Goal: Information Seeking & Learning: Learn about a topic

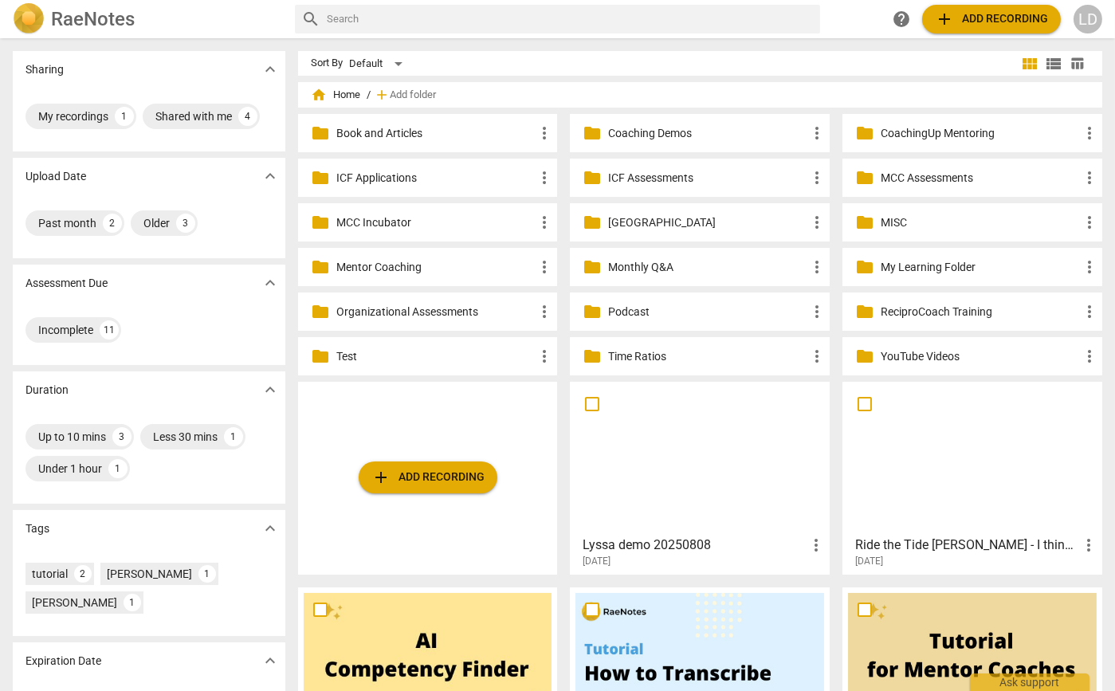
click at [643, 137] on p "Coaching Demos" at bounding box center [707, 133] width 199 height 17
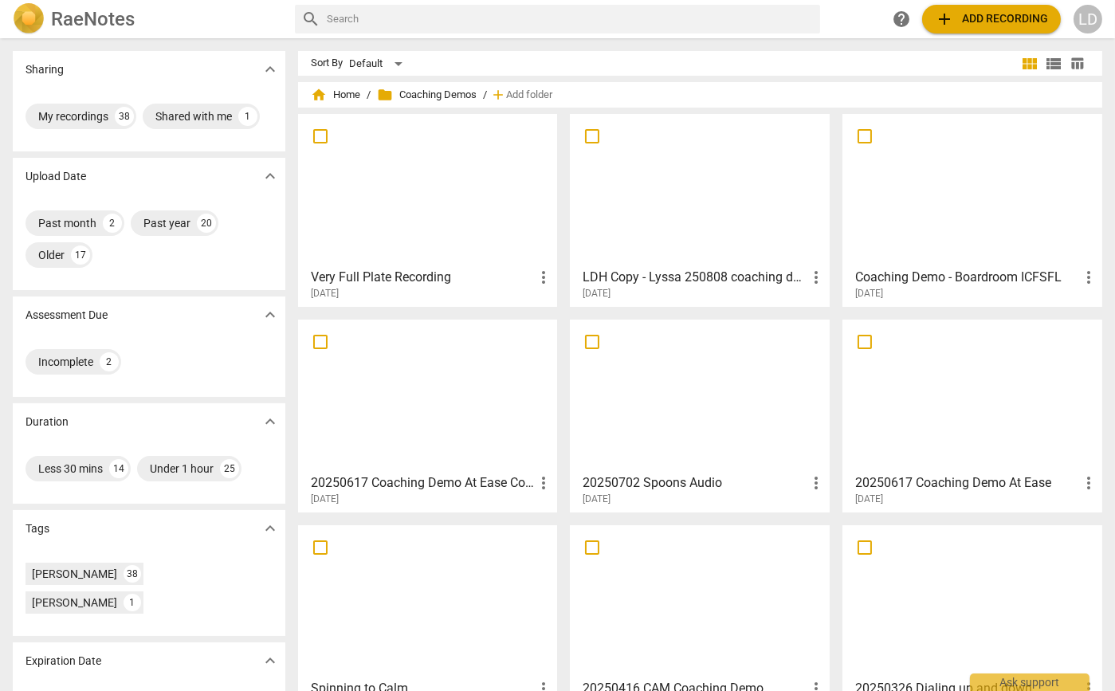
click at [462, 171] on div at bounding box center [428, 190] width 249 height 141
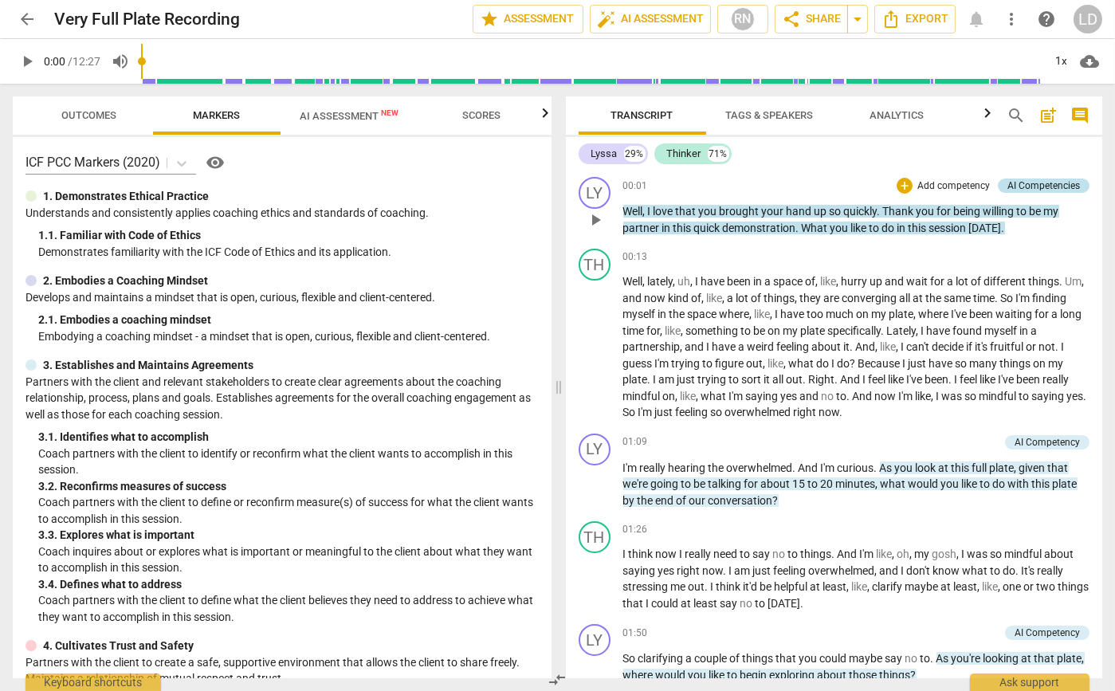
click at [1012, 182] on div "AI Competencies" at bounding box center [1043, 185] width 73 height 14
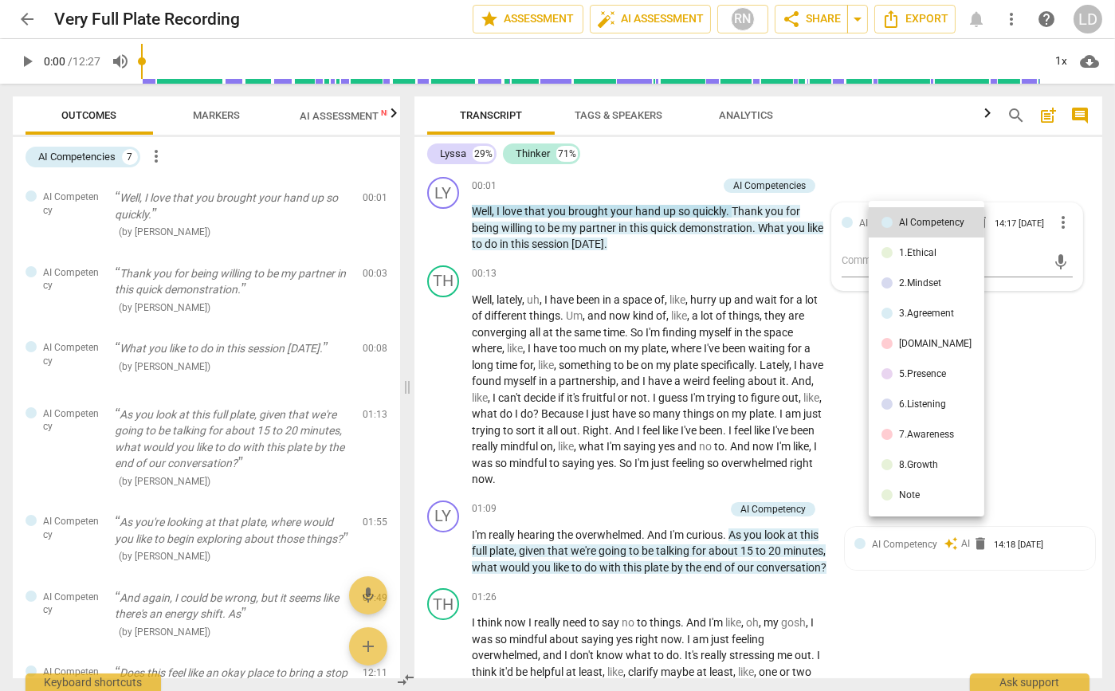
click at [1029, 171] on div at bounding box center [557, 345] width 1115 height 691
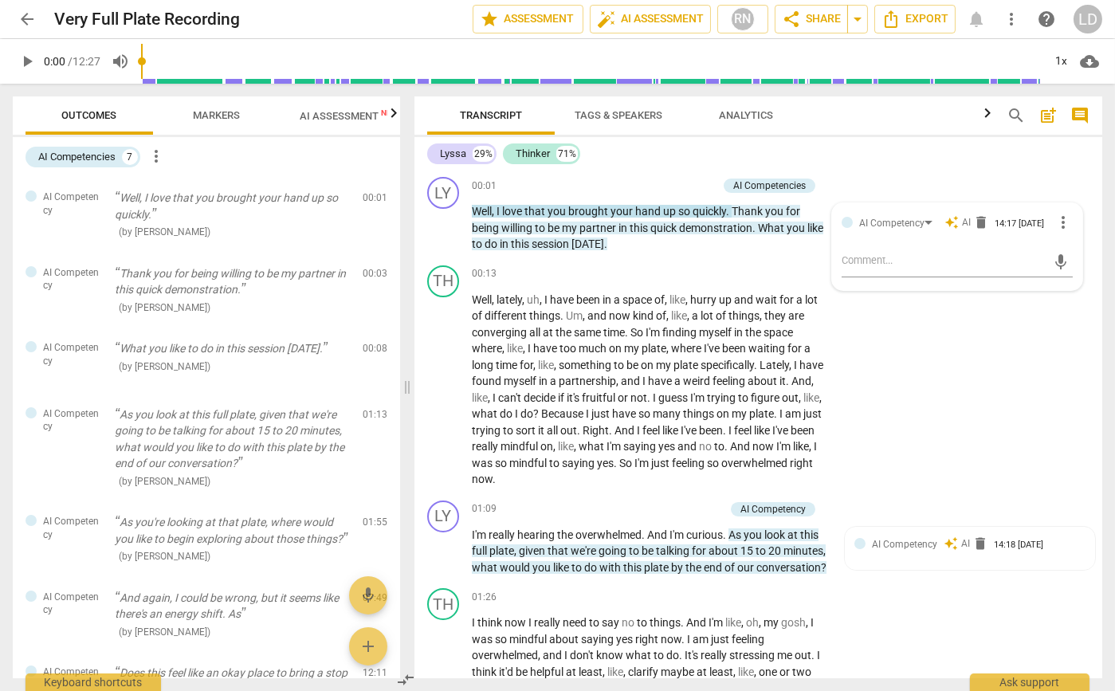
click at [851, 151] on div "Lyssa 29% Thinker 71%" at bounding box center [758, 153] width 662 height 27
click at [731, 14] on div "RN" at bounding box center [743, 19] width 24 height 24
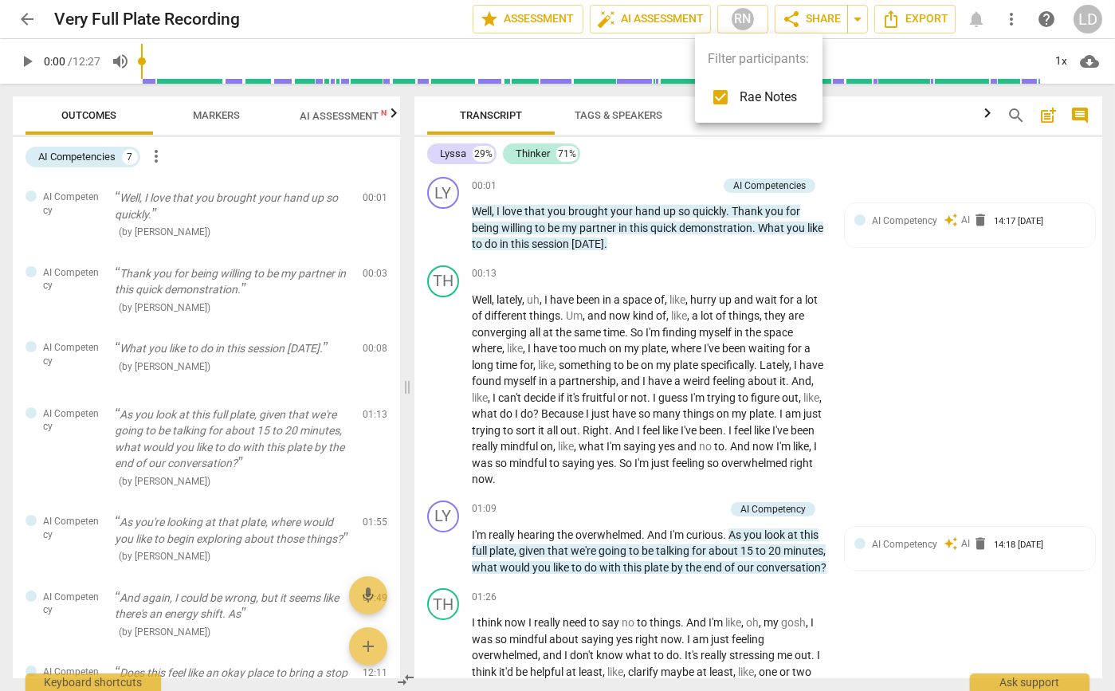
click at [717, 90] on input "checkbox" at bounding box center [720, 97] width 38 height 38
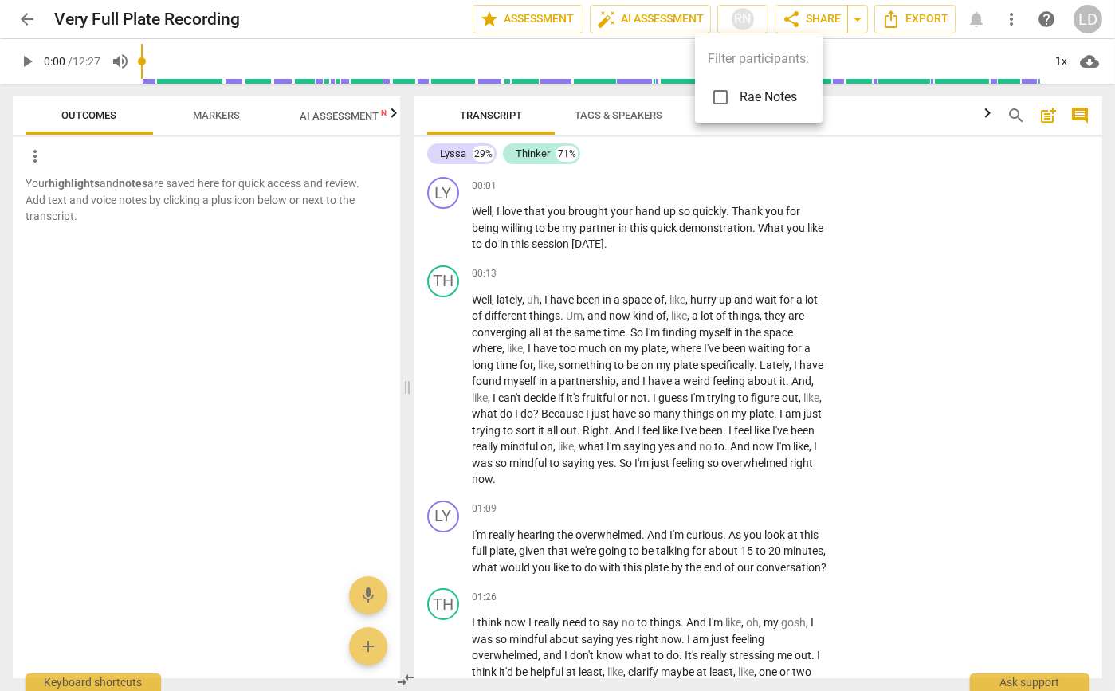
click at [718, 92] on input "checkbox" at bounding box center [720, 97] width 38 height 38
checkbox input "true"
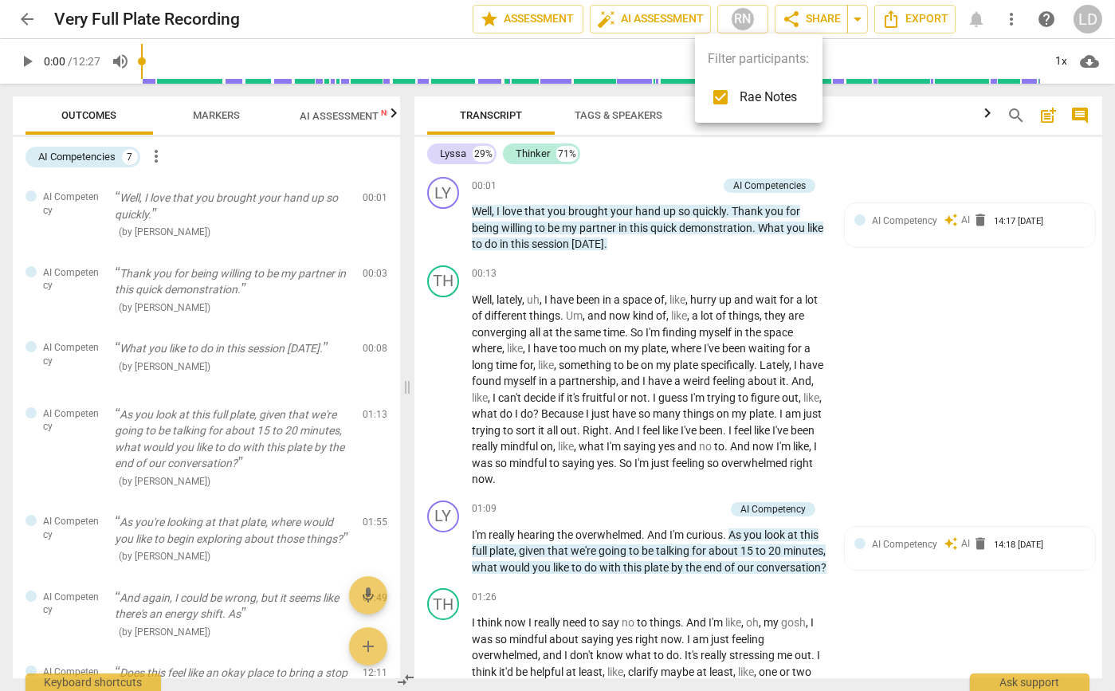
click at [308, 117] on div at bounding box center [557, 345] width 1115 height 691
click at [312, 114] on span "AI Assessment New" at bounding box center [349, 116] width 99 height 12
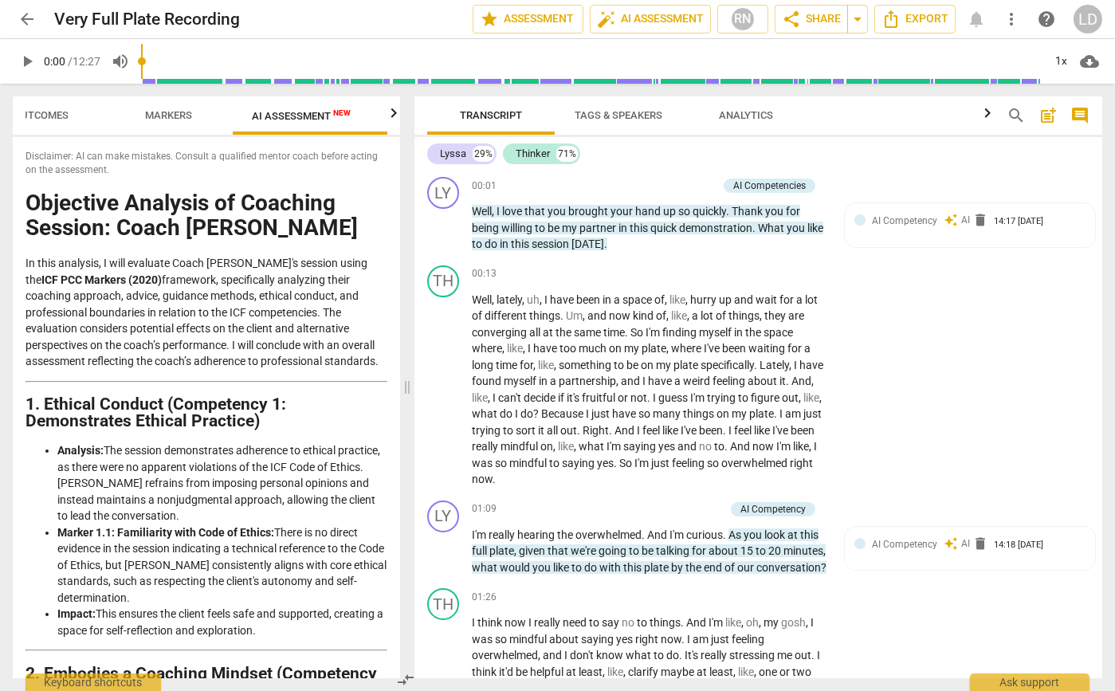
scroll to position [0, 49]
click at [731, 22] on div "RN" at bounding box center [743, 19] width 24 height 24
click at [715, 96] on input "checkbox" at bounding box center [720, 97] width 38 height 38
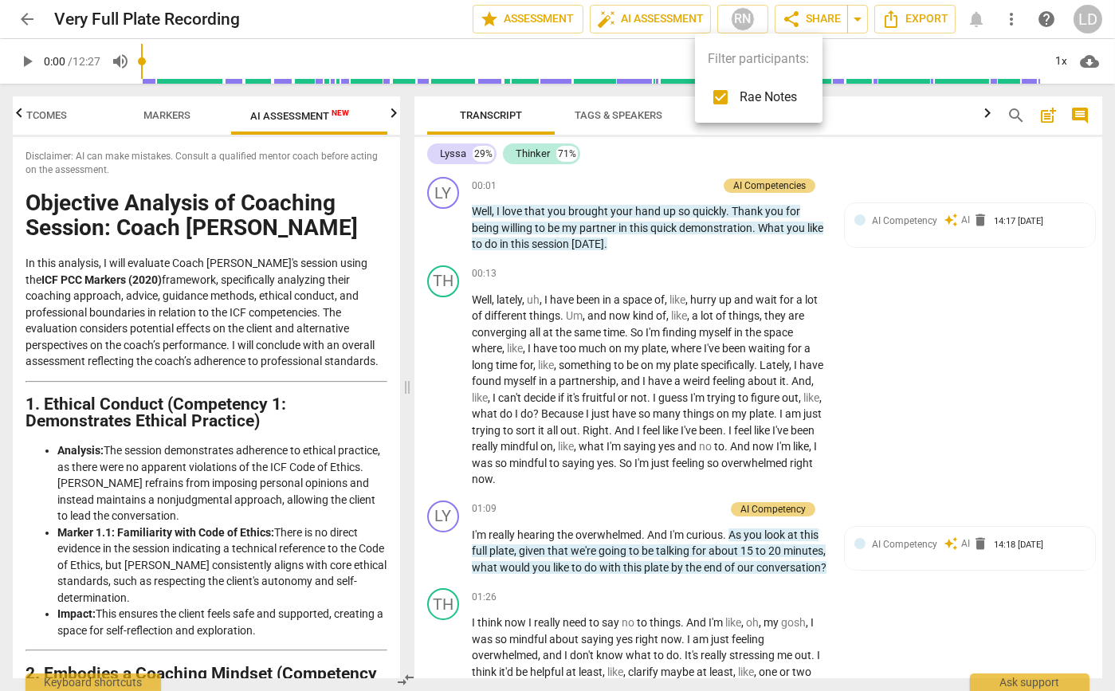
checkbox input "false"
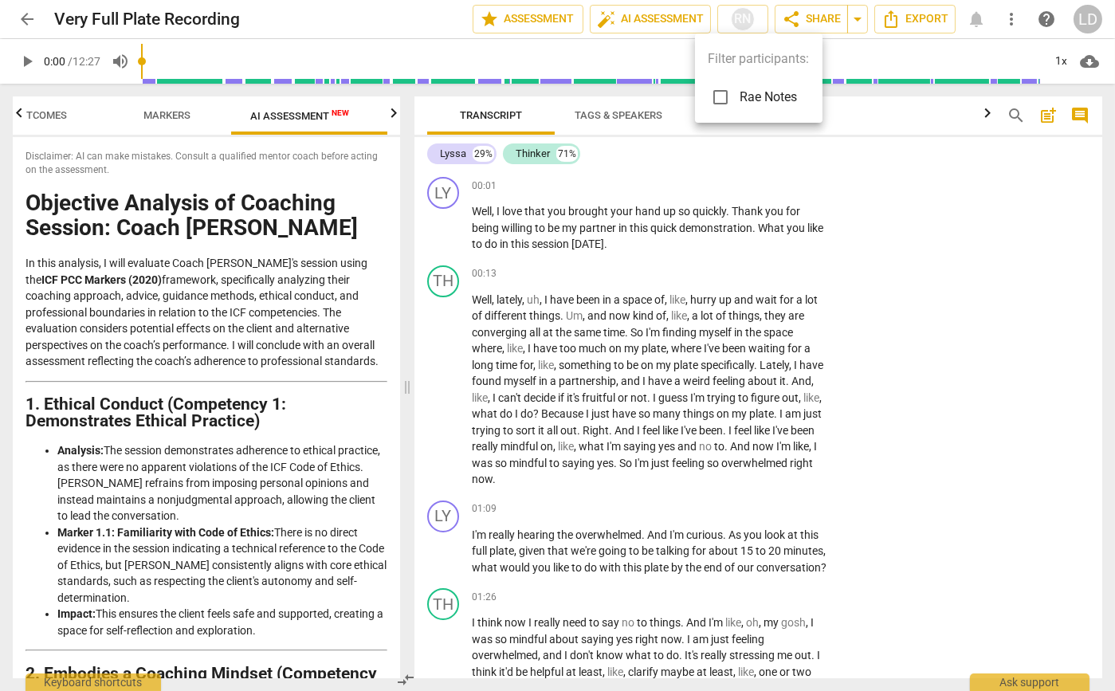
drag, startPoint x: 406, startPoint y: 382, endPoint x: 653, endPoint y: 409, distance: 247.6
click at [653, 409] on div at bounding box center [557, 345] width 1115 height 691
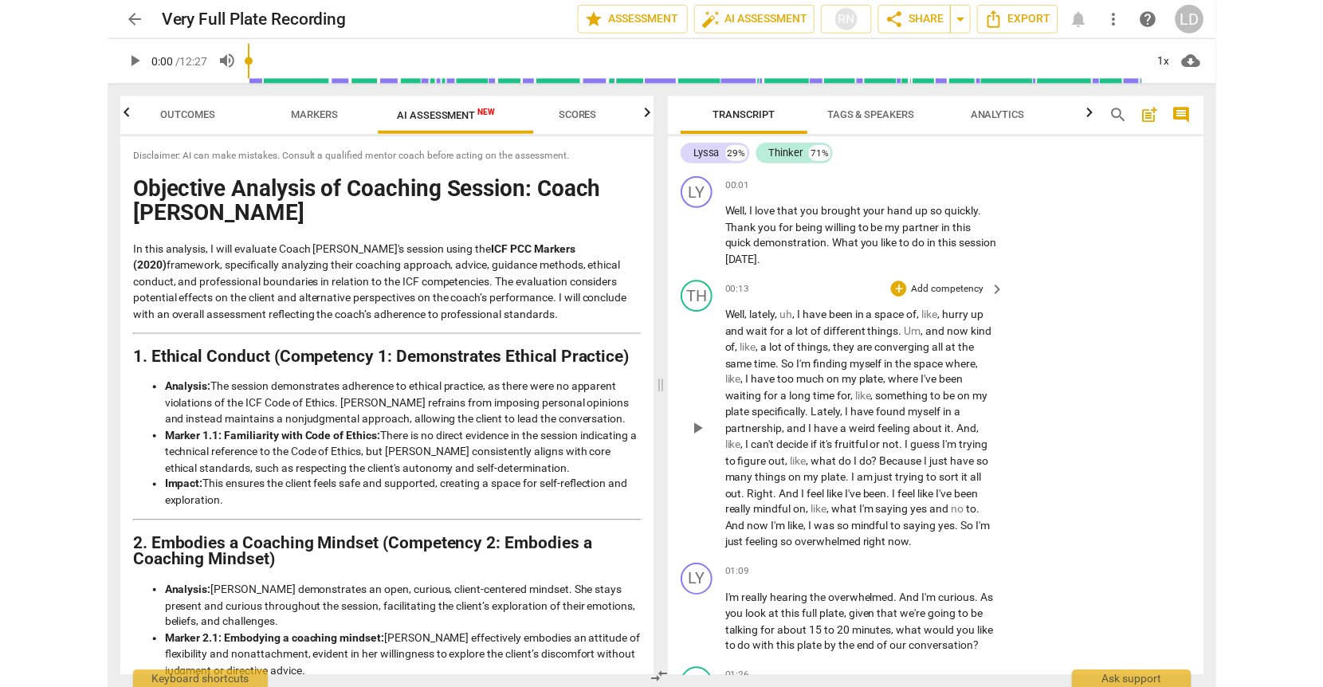
scroll to position [0, 0]
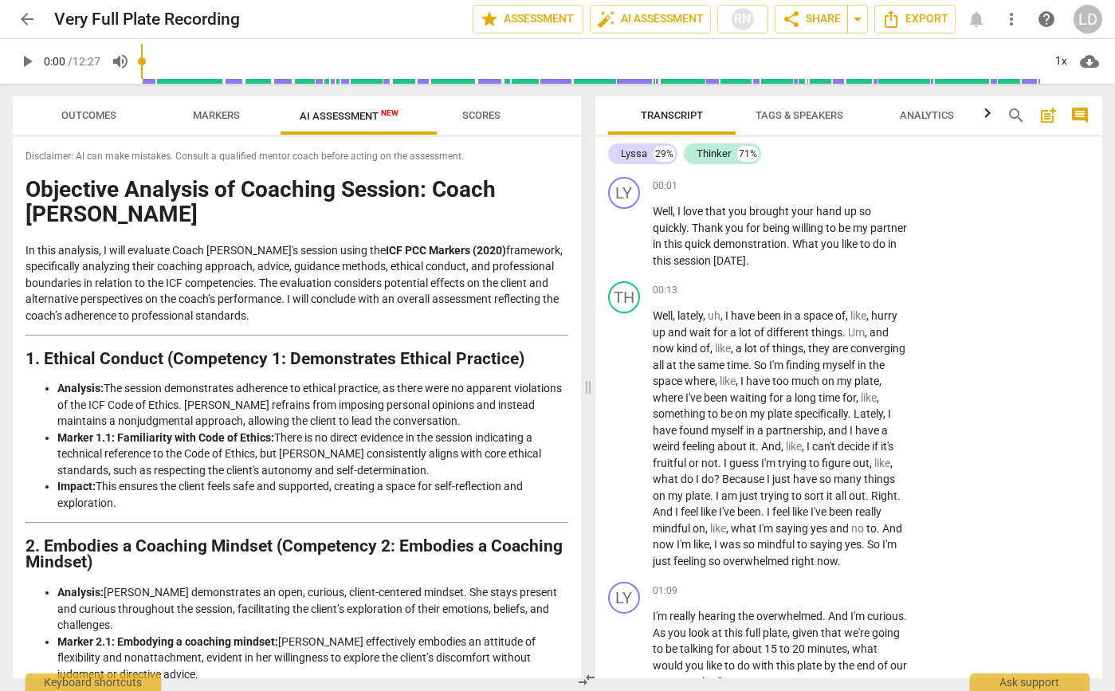
drag, startPoint x: 406, startPoint y: 390, endPoint x: 581, endPoint y: 360, distance: 177.8
click at [583, 360] on span at bounding box center [588, 387] width 10 height 607
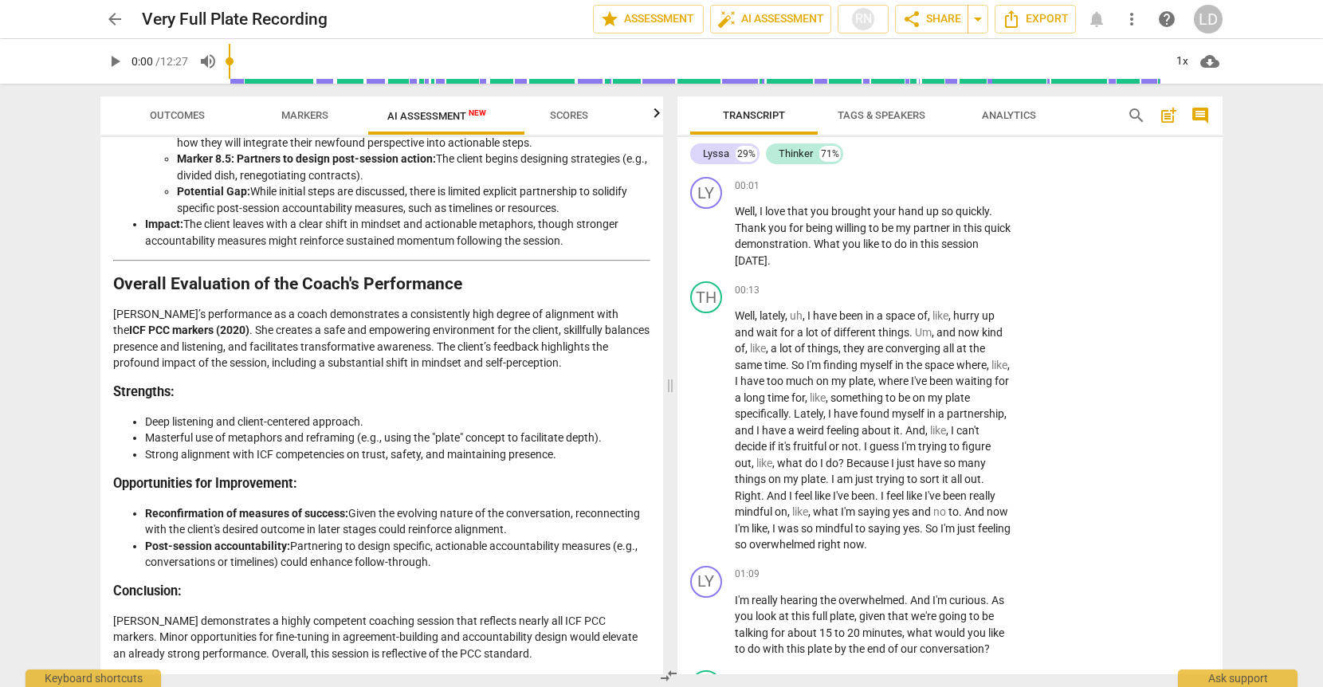
scroll to position [3335, 0]
click at [470, 613] on p "[PERSON_NAME] demonstrates a highly competent coaching session that reflects ne…" at bounding box center [381, 637] width 537 height 49
click at [101, 20] on span "arrow_back" at bounding box center [114, 19] width 29 height 19
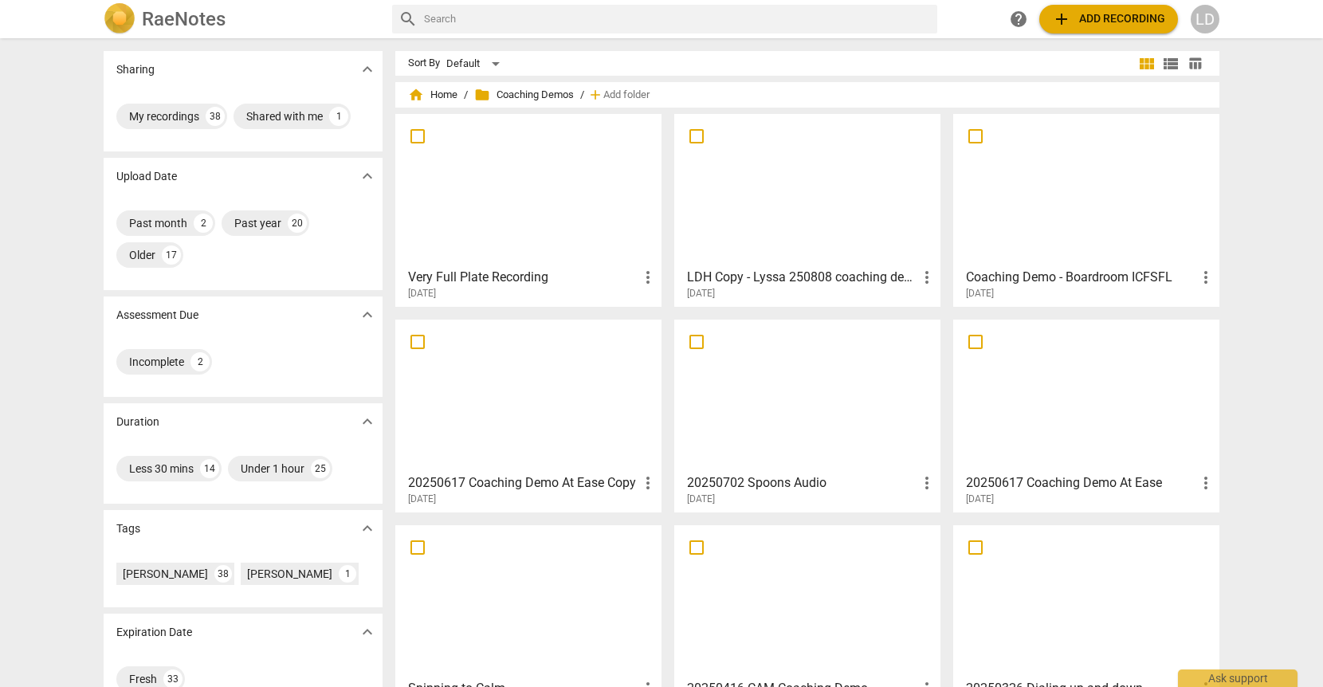
click at [865, 379] on div at bounding box center [807, 395] width 255 height 141
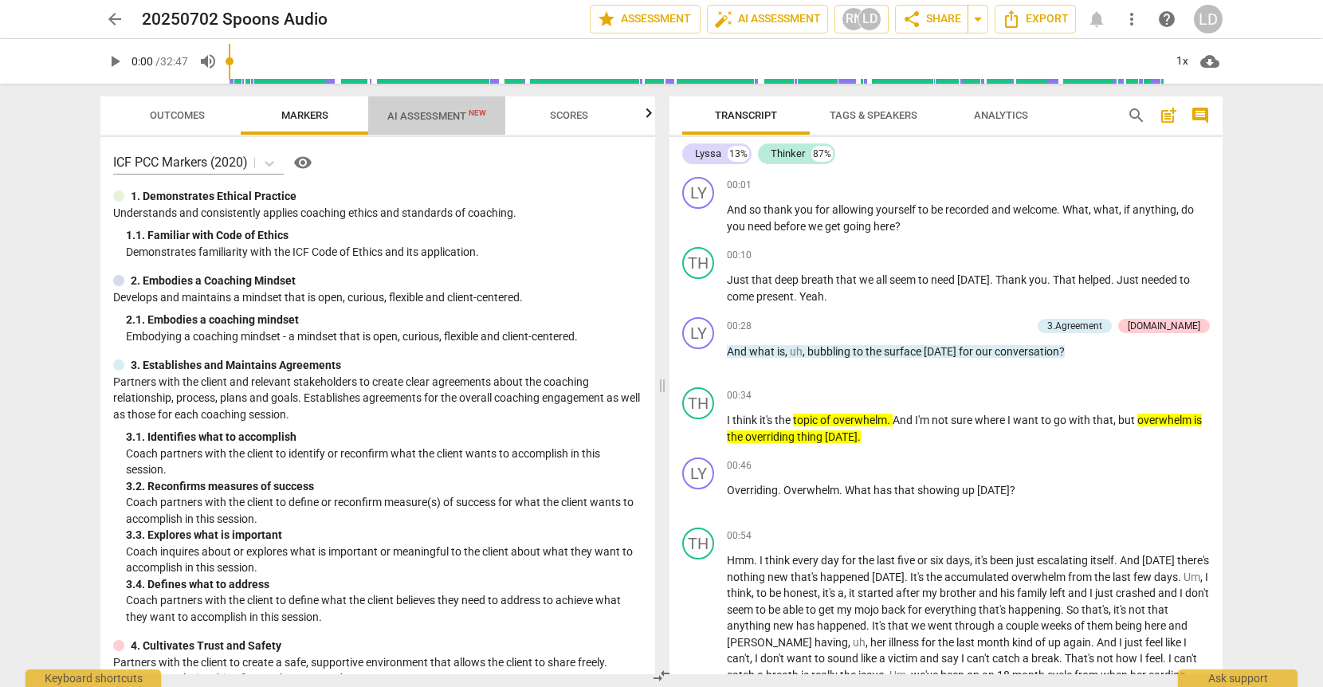
click at [453, 120] on span "AI Assessment New" at bounding box center [436, 116] width 99 height 12
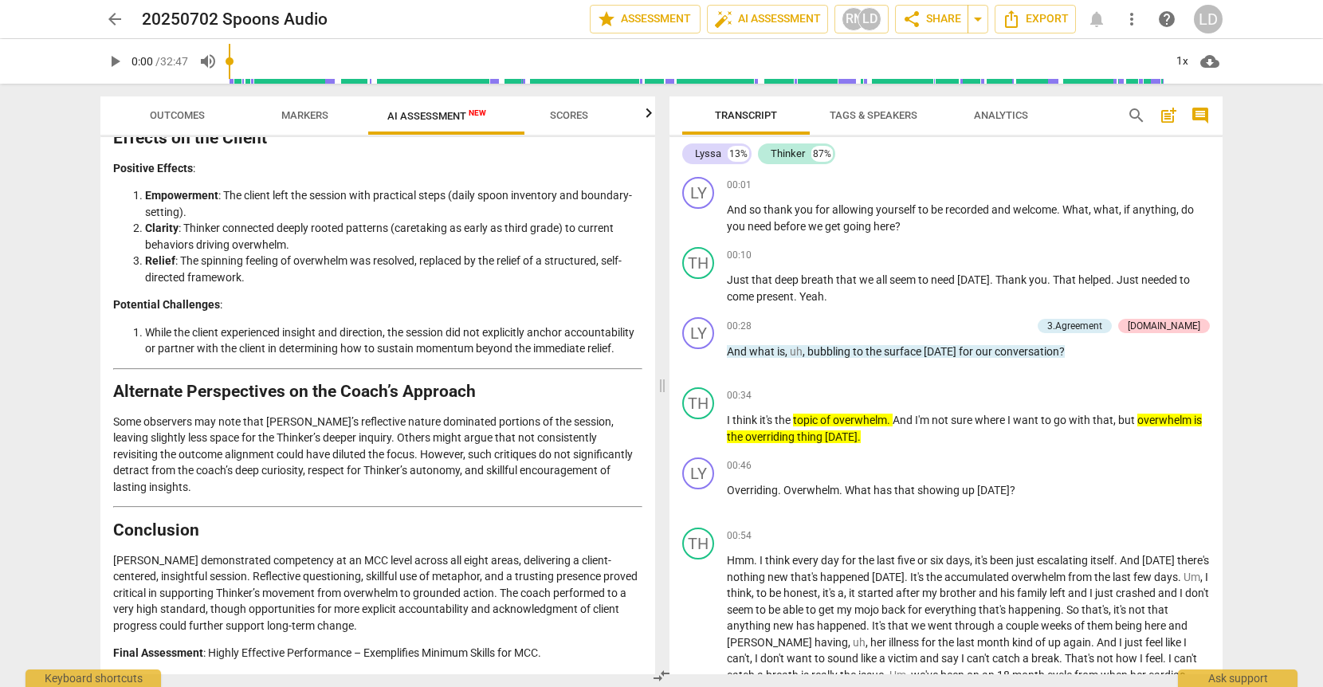
scroll to position [3662, 0]
click at [1028, 109] on span "Analytics" at bounding box center [1001, 115] width 54 height 12
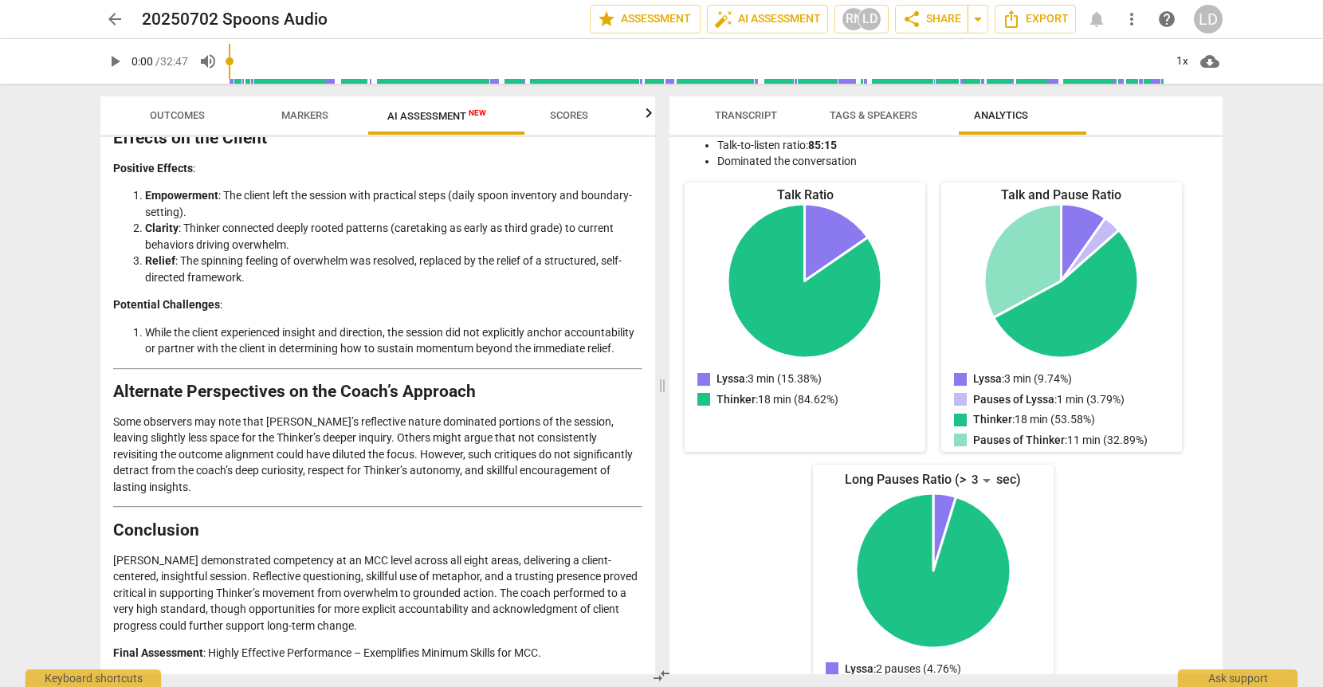
scroll to position [0, 0]
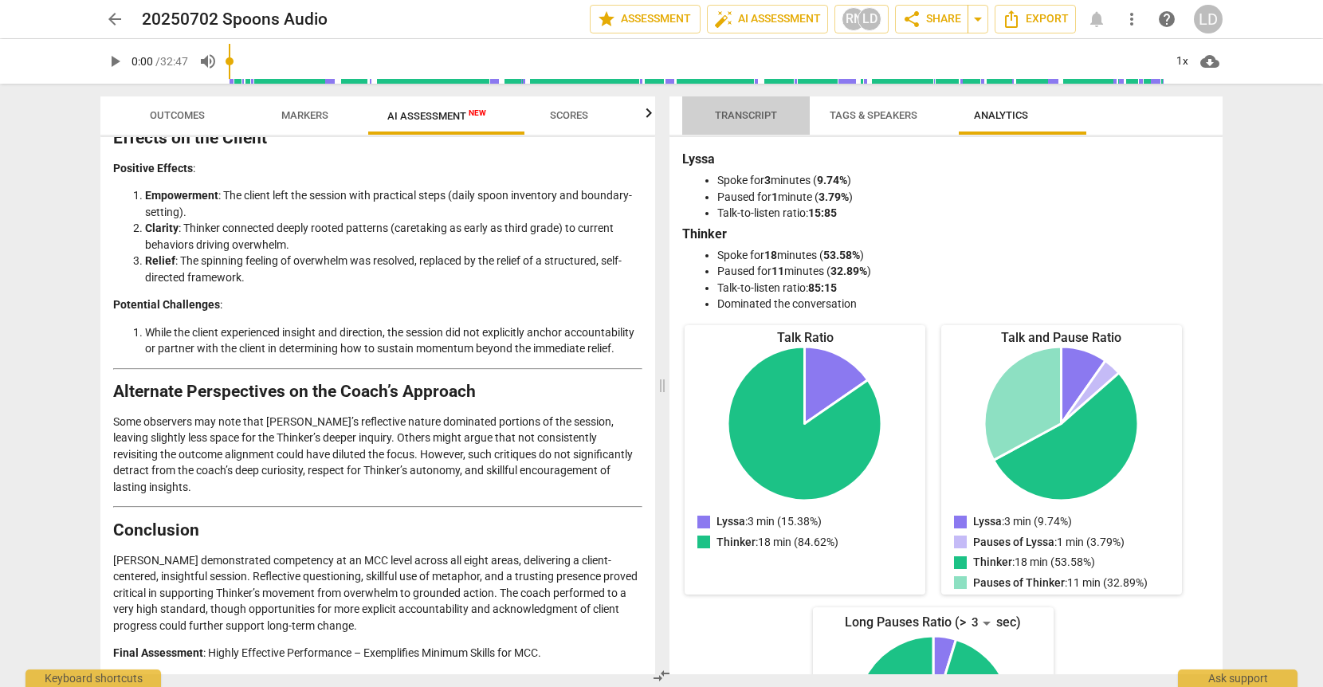
click at [775, 117] on span "Transcript" at bounding box center [746, 115] width 62 height 12
